Goal: Transaction & Acquisition: Purchase product/service

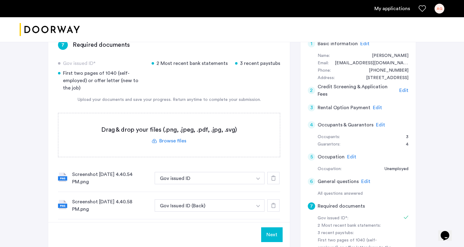
click at [69, 26] on img "Cazamio logo" at bounding box center [50, 29] width 60 height 23
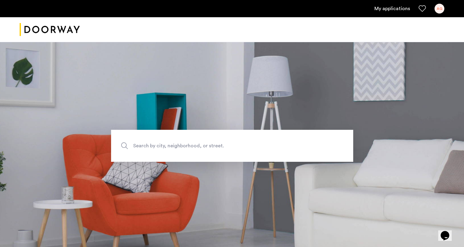
click at [209, 146] on span "Search by city, neighborhood, or street." at bounding box center [218, 145] width 170 height 8
click at [209, 146] on input "Search by city, neighborhood, or street." at bounding box center [232, 146] width 242 height 32
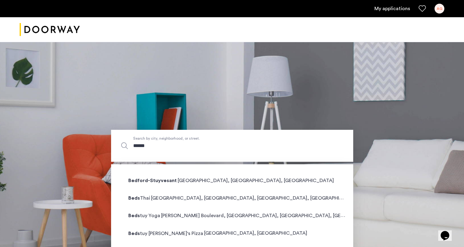
type input "*******"
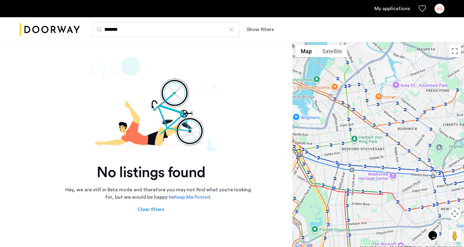
click at [133, 32] on input "*******" at bounding box center [165, 29] width 147 height 15
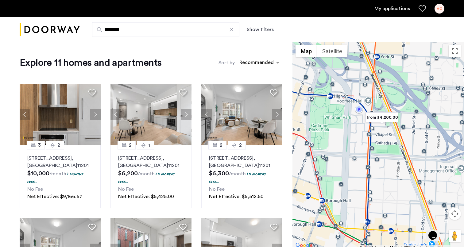
type input "********"
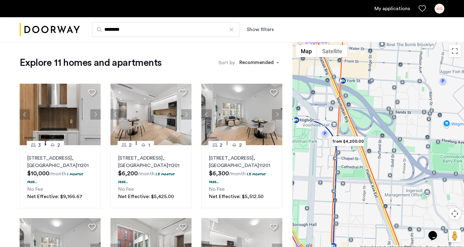
drag, startPoint x: 411, startPoint y: 72, endPoint x: 359, endPoint y: 105, distance: 61.3
click at [362, 105] on div at bounding box center [379, 145] width 172 height 207
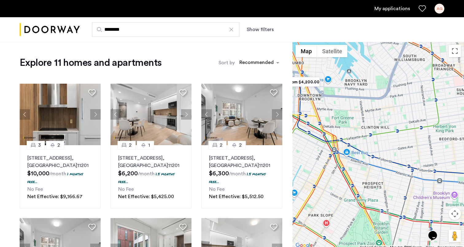
drag, startPoint x: 362, startPoint y: 164, endPoint x: 343, endPoint y: 113, distance: 53.7
click at [343, 113] on div at bounding box center [379, 145] width 172 height 207
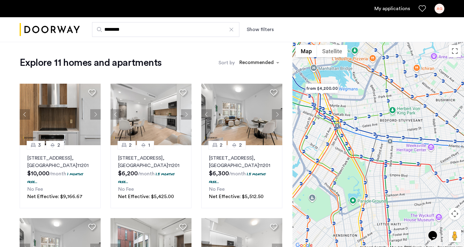
click at [397, 13] on ul "My applications AG" at bounding box center [232, 9] width 425 height 10
click at [397, 9] on link "My applications" at bounding box center [393, 8] width 36 height 7
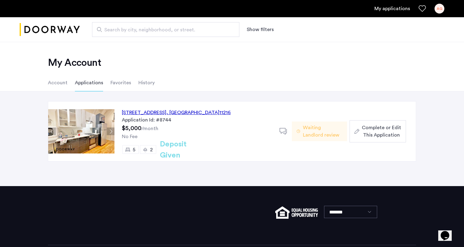
click at [136, 114] on div "1088 Bedford Avenue, Unit 1, Brooklyn , NY 11216" at bounding box center [176, 112] width 109 height 7
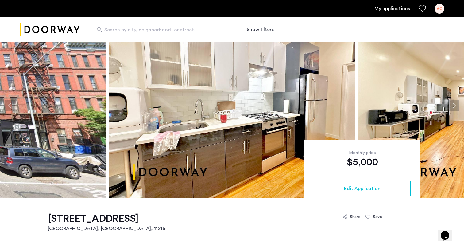
scroll to position [38, 0]
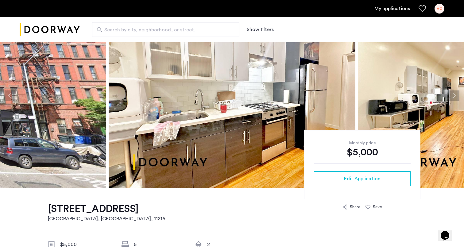
click at [161, 156] on img at bounding box center [232, 95] width 247 height 184
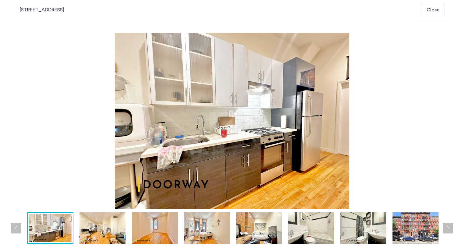
click at [99, 225] on img at bounding box center [103, 228] width 46 height 32
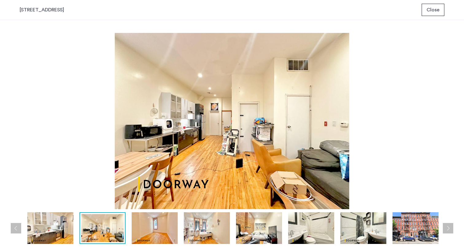
click at [223, 224] on img at bounding box center [207, 228] width 46 height 32
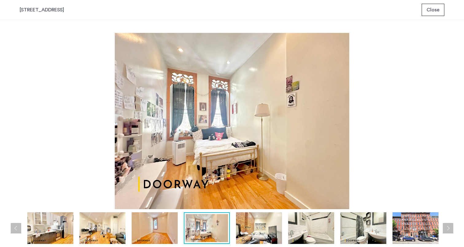
click at [129, 220] on div at bounding box center [234, 228] width 428 height 32
click at [108, 225] on img at bounding box center [103, 228] width 46 height 32
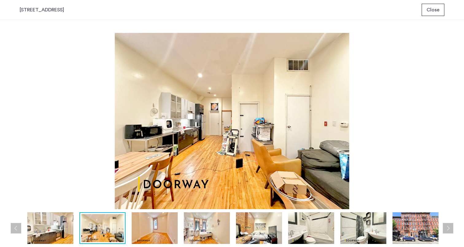
click at [147, 230] on img at bounding box center [155, 228] width 46 height 32
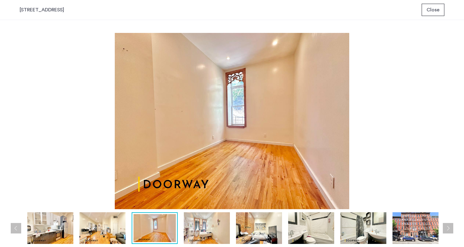
click at [273, 216] on img at bounding box center [259, 228] width 46 height 32
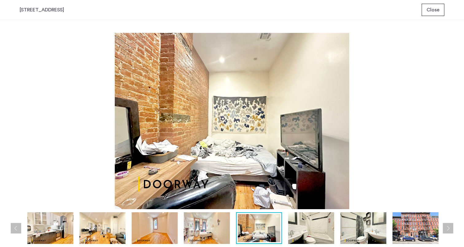
click at [330, 229] on img at bounding box center [311, 228] width 46 height 32
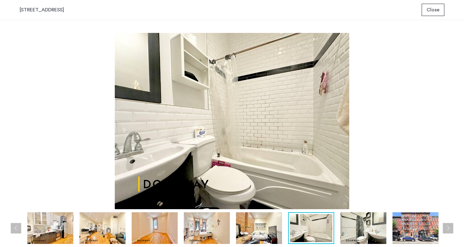
click at [372, 229] on img at bounding box center [364, 228] width 46 height 32
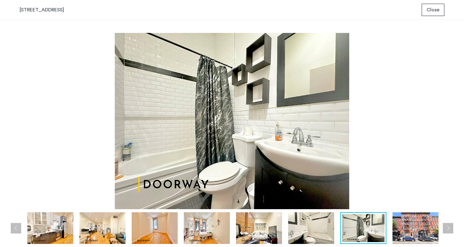
click at [409, 229] on img at bounding box center [416, 228] width 46 height 32
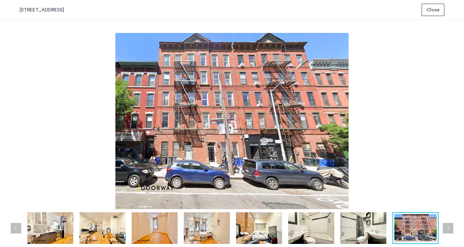
click at [448, 227] on button "Next apartment" at bounding box center [448, 228] width 10 height 10
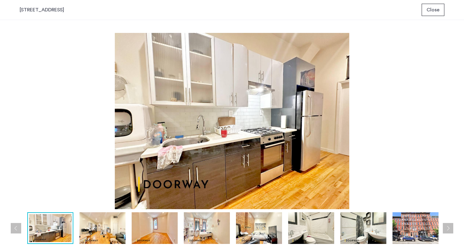
click at [442, 6] on button "Close" at bounding box center [433, 10] width 23 height 12
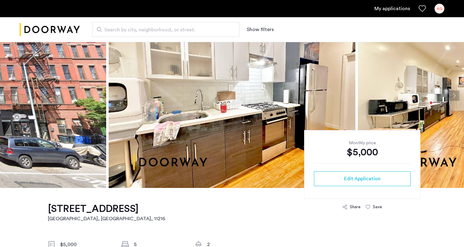
scroll to position [38, 0]
